Goal: Entertainment & Leisure: Consume media (video, audio)

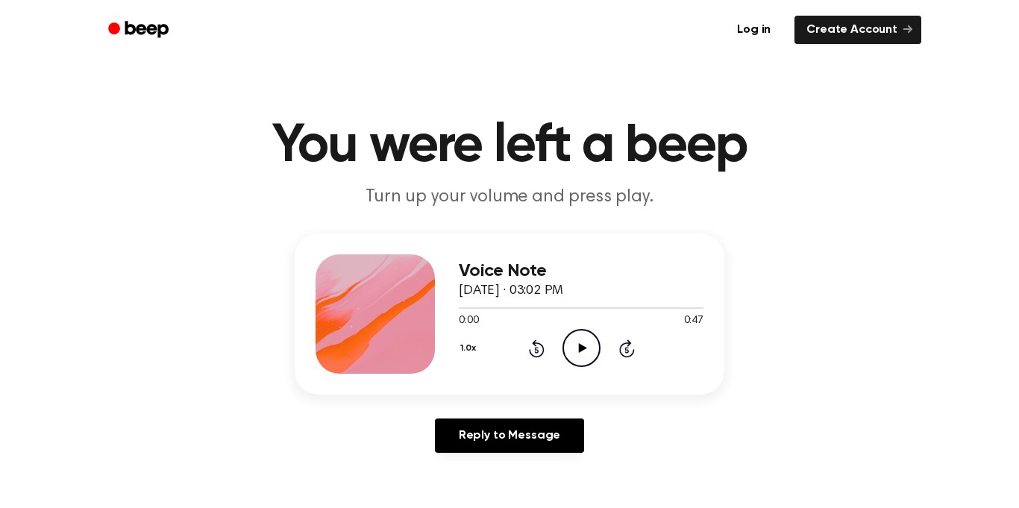
click at [583, 344] on icon "Play Audio" at bounding box center [582, 348] width 38 height 38
click at [587, 348] on icon "Pause Audio" at bounding box center [582, 348] width 38 height 38
click at [574, 359] on icon "Play Audio" at bounding box center [582, 348] width 38 height 38
click at [529, 345] on icon "Rewind 5 seconds" at bounding box center [536, 348] width 16 height 19
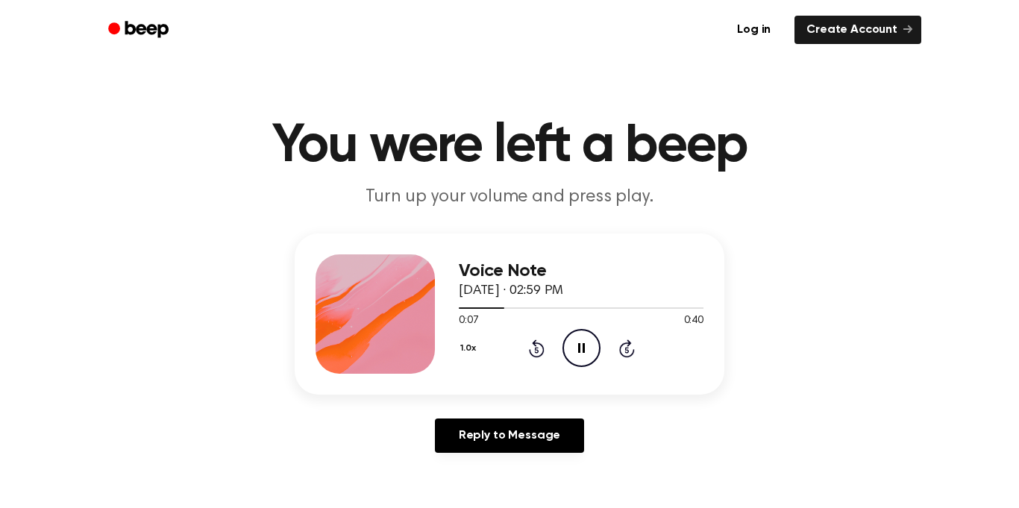
click at [534, 351] on icon "Rewind 5 seconds" at bounding box center [536, 348] width 16 height 19
click at [570, 354] on icon "Pause Audio" at bounding box center [582, 348] width 38 height 38
click at [532, 343] on icon at bounding box center [537, 348] width 16 height 18
click at [536, 350] on icon at bounding box center [536, 350] width 4 height 6
click at [627, 350] on icon at bounding box center [626, 350] width 4 height 6
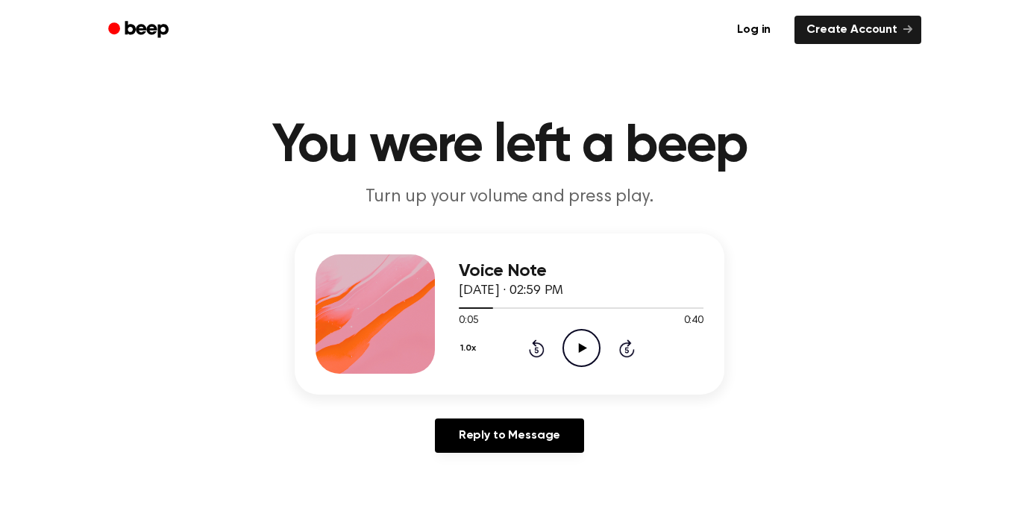
click at [583, 350] on icon at bounding box center [582, 348] width 8 height 10
click at [590, 344] on icon "Pause Audio" at bounding box center [582, 348] width 38 height 38
click at [589, 348] on icon "Play Audio" at bounding box center [582, 348] width 38 height 38
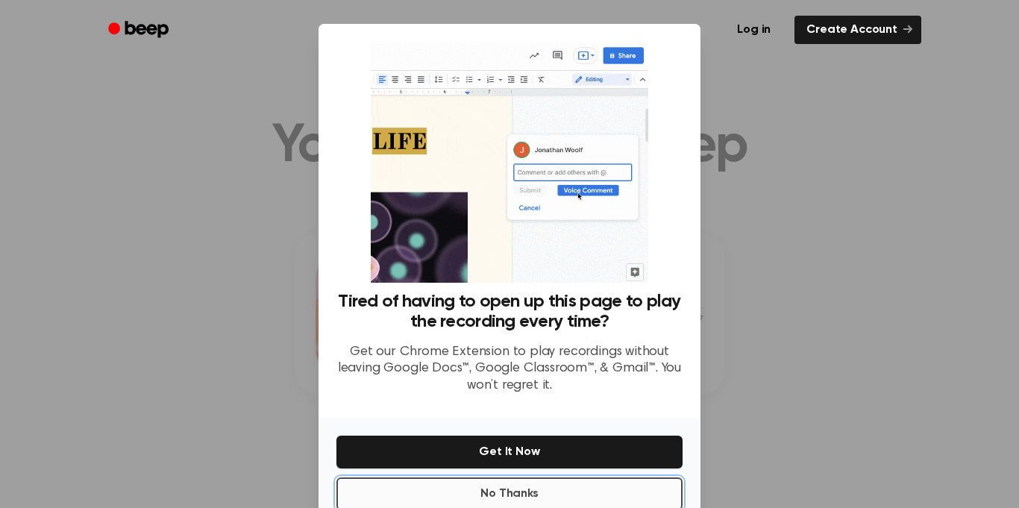
click at [541, 489] on button "No Thanks" at bounding box center [509, 494] width 346 height 33
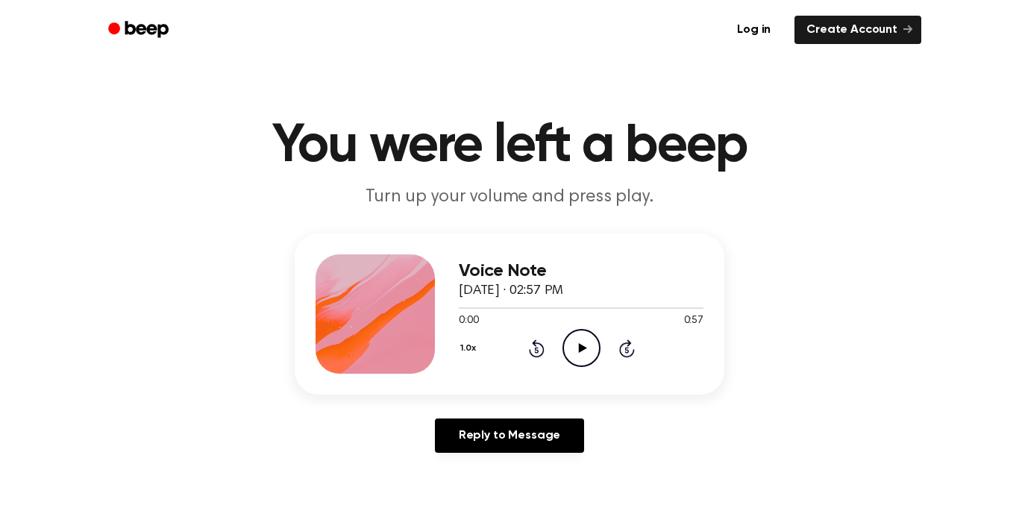
click at [593, 357] on icon "Play Audio" at bounding box center [582, 348] width 38 height 38
click at [577, 354] on icon "Pause Audio" at bounding box center [582, 348] width 38 height 38
